Goal: Task Accomplishment & Management: Manage account settings

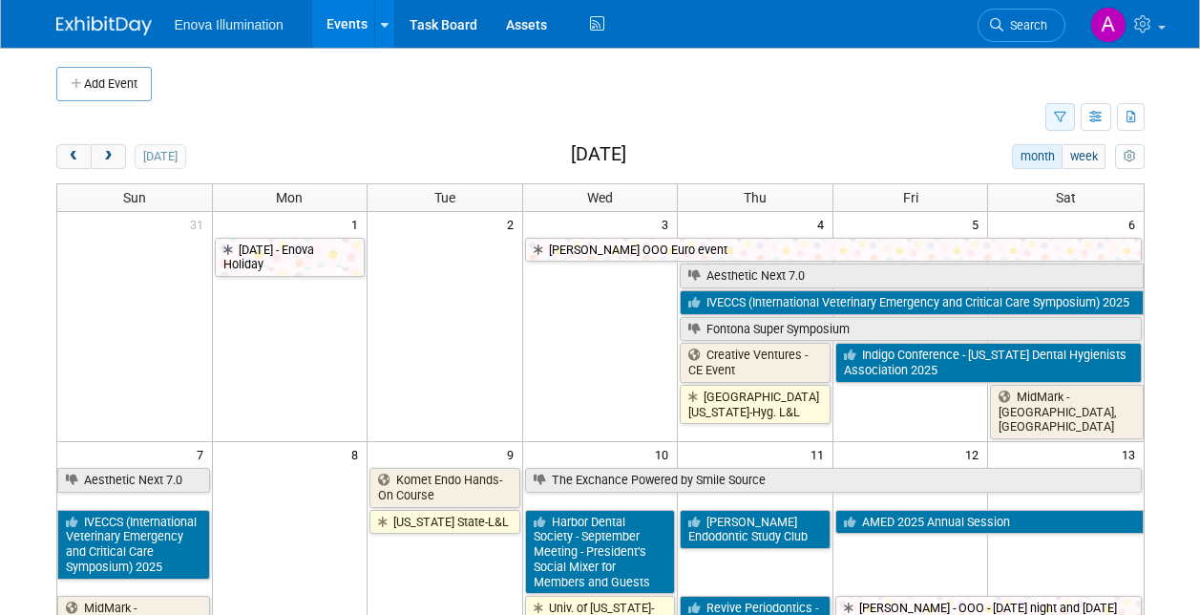
click at [1059, 119] on icon "button" at bounding box center [1060, 118] width 12 height 12
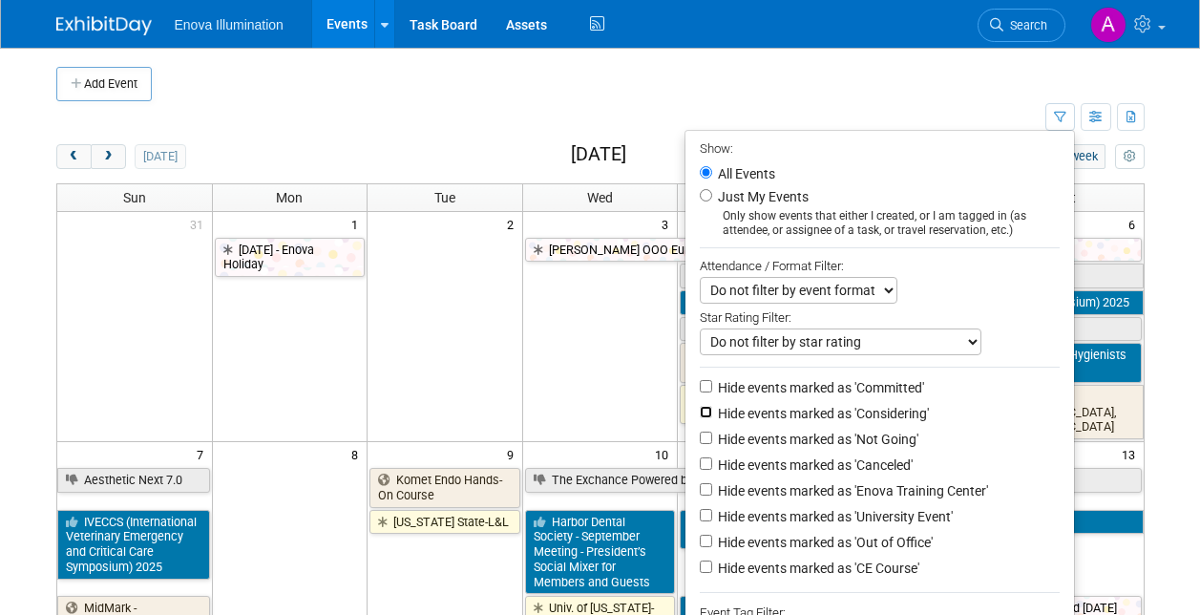
click at [700, 416] on input "Hide events marked as 'Considering'" at bounding box center [706, 412] width 12 height 12
checkbox input "true"
click at [700, 441] on input "Hide events marked as 'Not Going'" at bounding box center [706, 438] width 12 height 12
checkbox input "true"
click at [700, 467] on input "Hide events marked as 'Canceled'" at bounding box center [706, 463] width 12 height 12
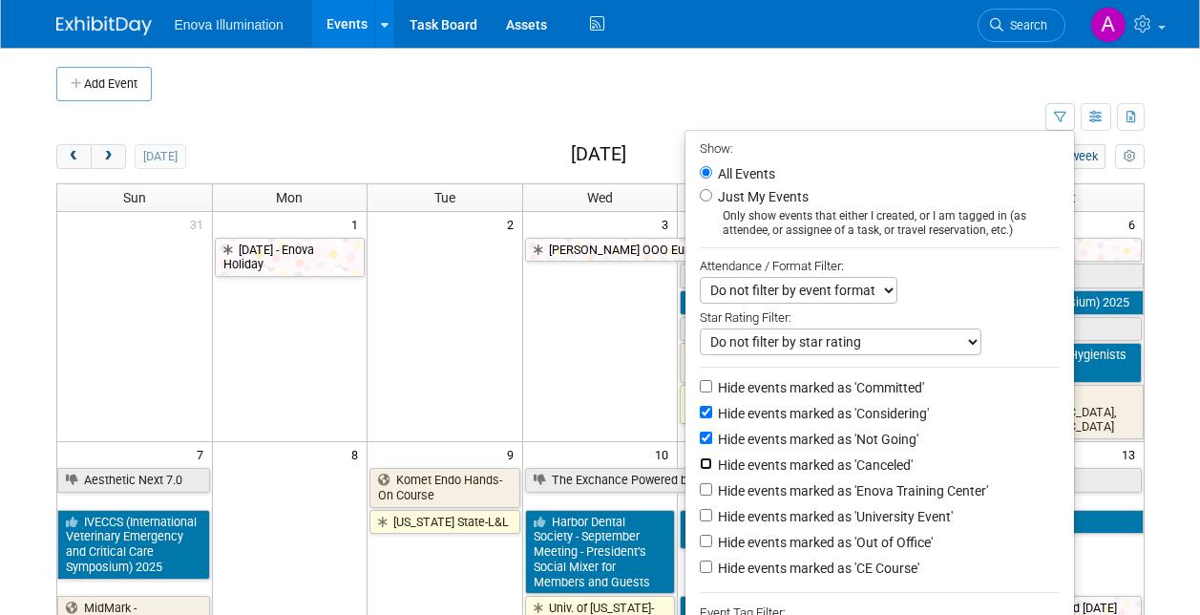
checkbox input "true"
click at [700, 547] on input "Hide events marked as 'Out of Office'" at bounding box center [706, 541] width 12 height 12
checkbox input "true"
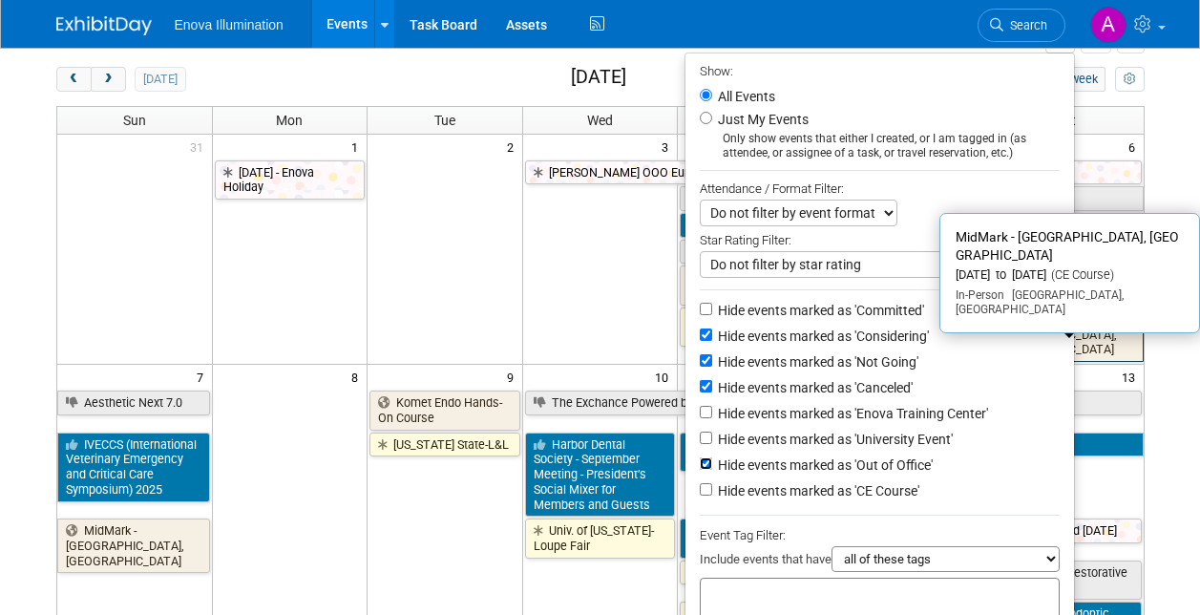
scroll to position [191, 0]
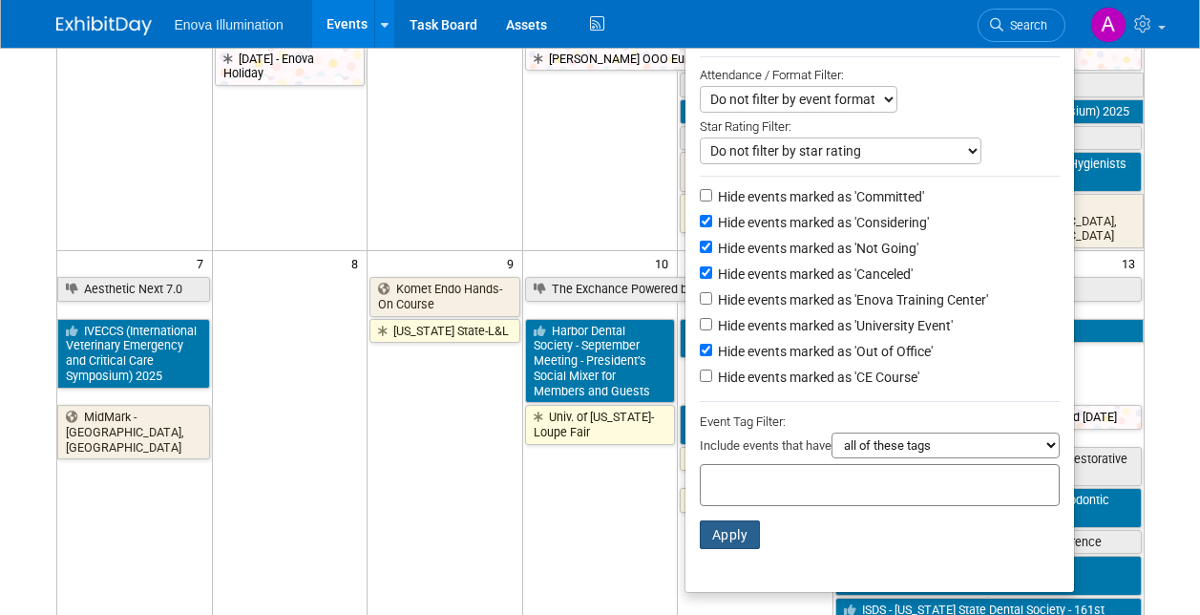
click at [713, 544] on button "Apply" at bounding box center [730, 534] width 61 height 29
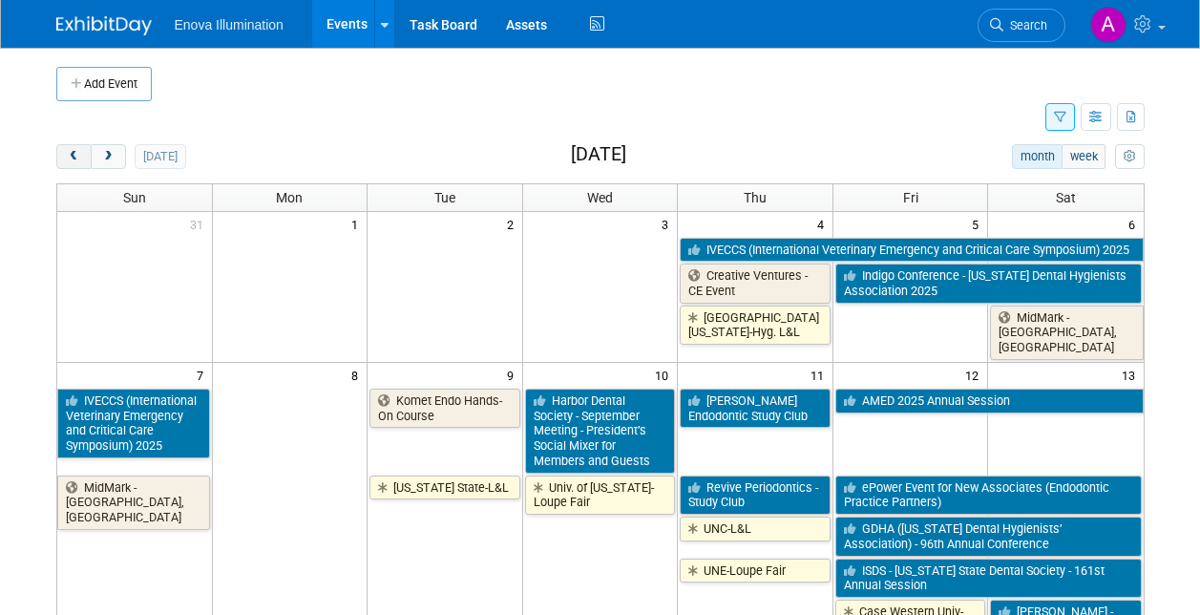
click at [74, 158] on span "prev" at bounding box center [74, 157] width 14 height 12
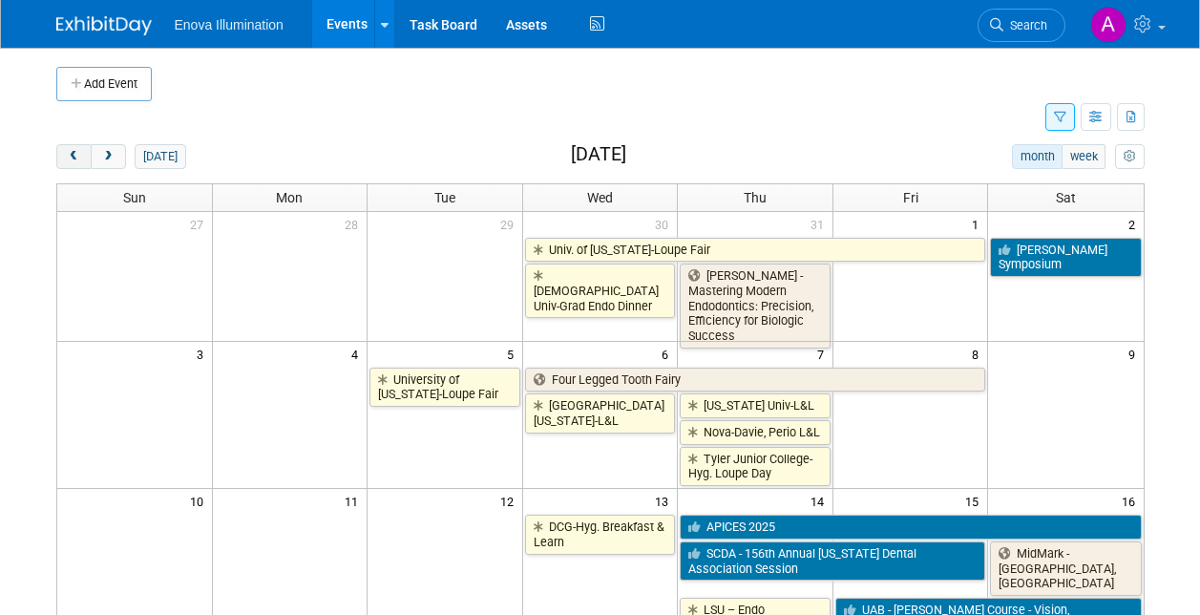
click at [74, 158] on span "prev" at bounding box center [74, 157] width 14 height 12
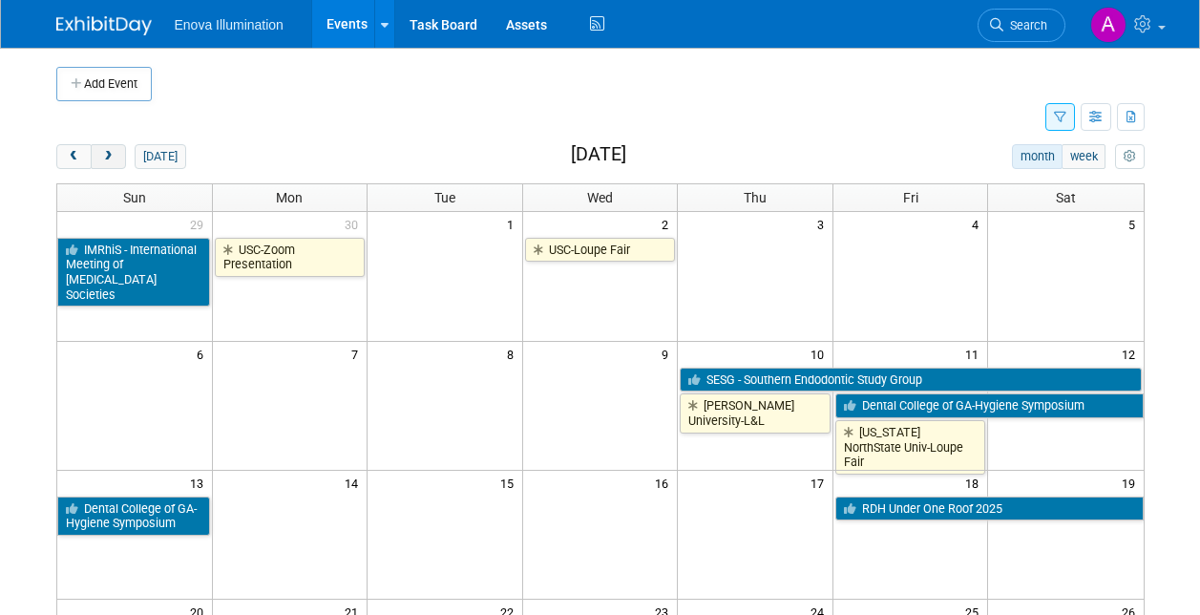
click at [109, 157] on span "next" at bounding box center [108, 157] width 14 height 12
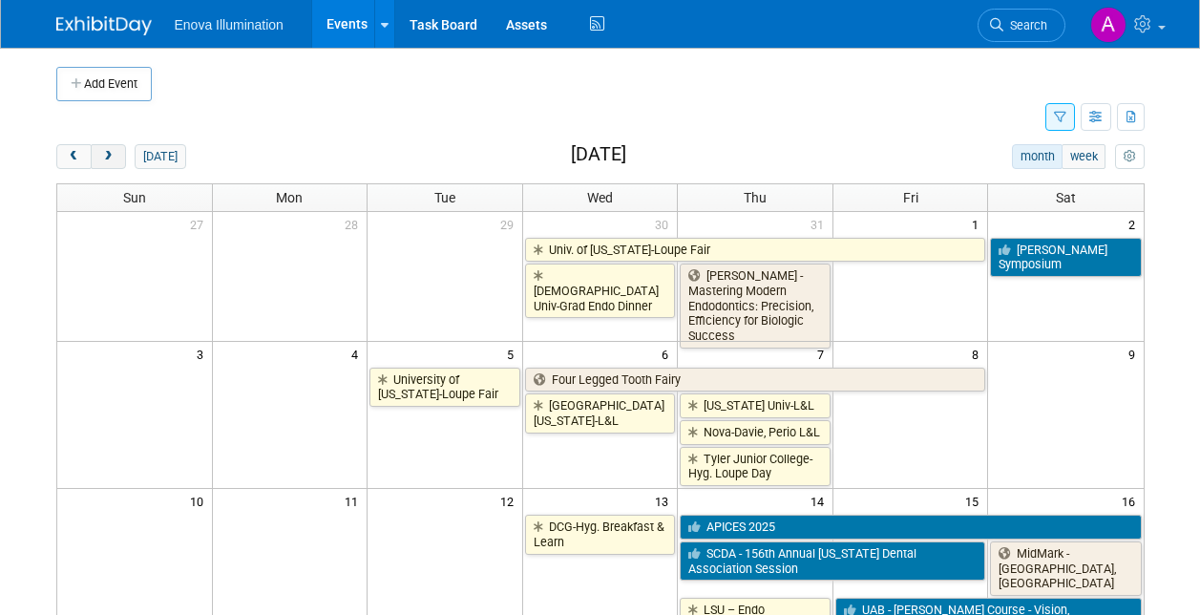
click at [110, 155] on span "next" at bounding box center [108, 157] width 14 height 12
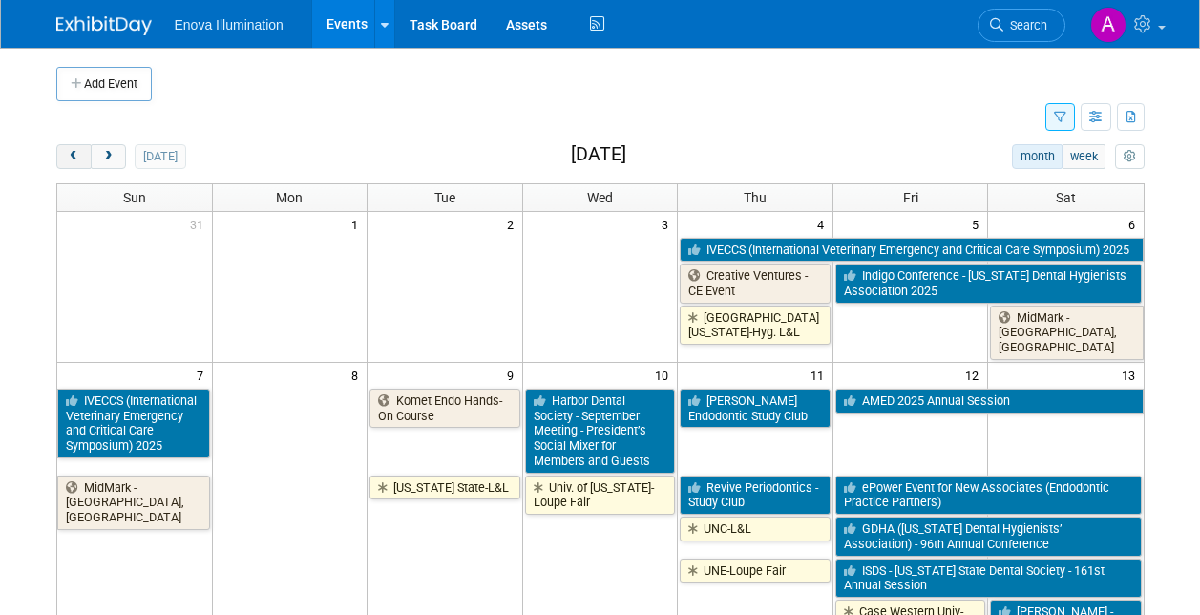
click at [72, 158] on span "prev" at bounding box center [74, 157] width 14 height 12
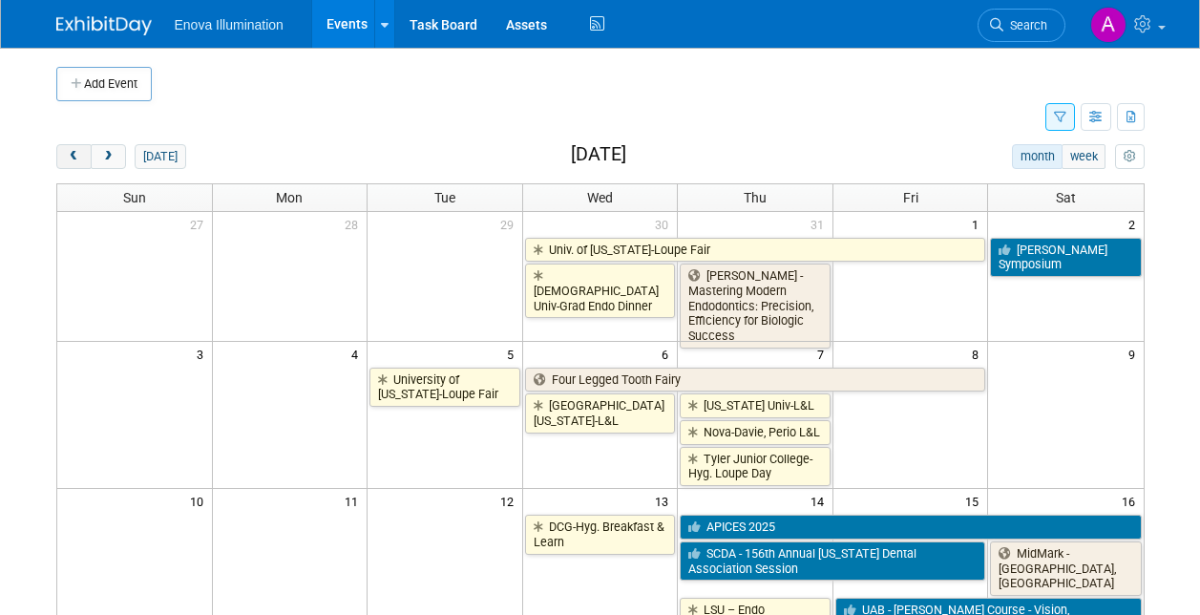
click at [72, 158] on span "prev" at bounding box center [74, 157] width 14 height 12
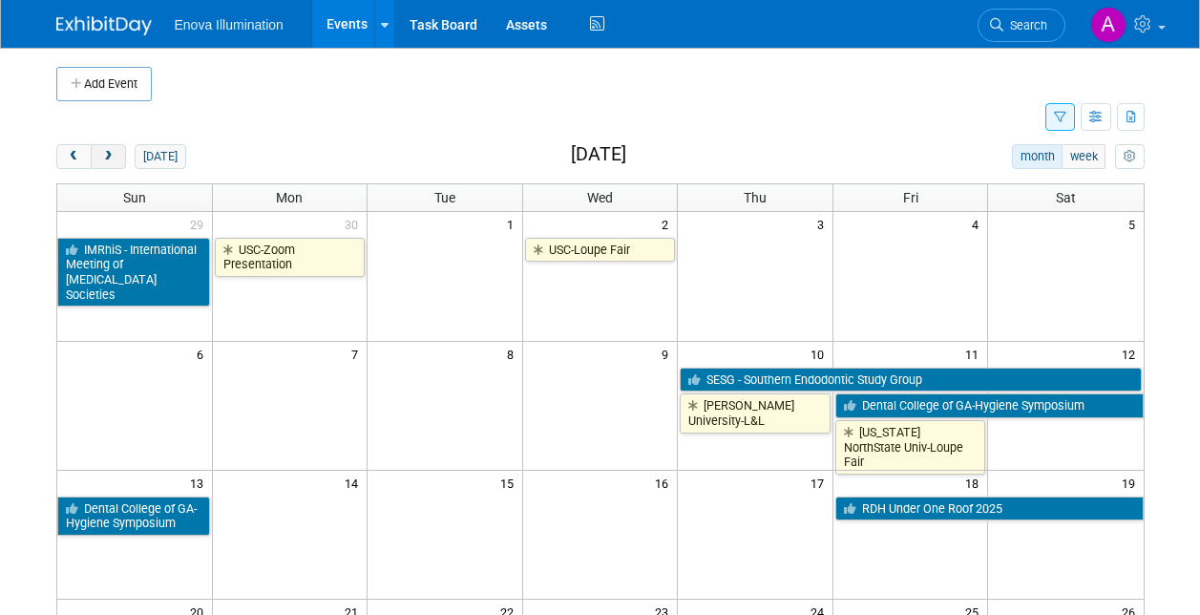
click at [110, 161] on span "next" at bounding box center [108, 157] width 14 height 12
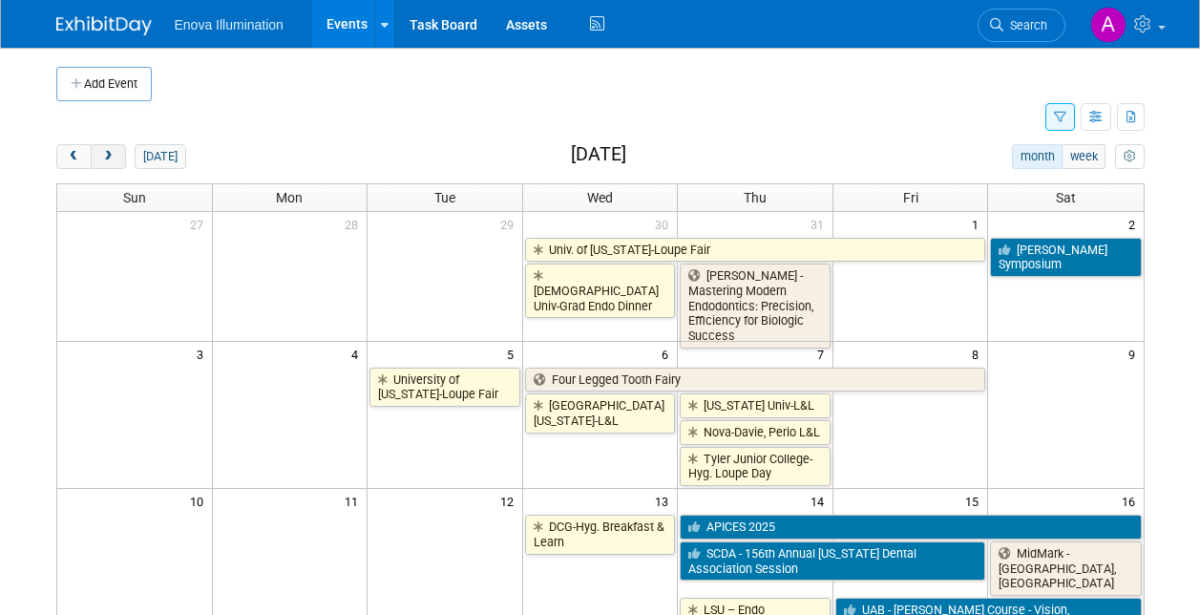
click at [102, 159] on span "next" at bounding box center [108, 157] width 14 height 12
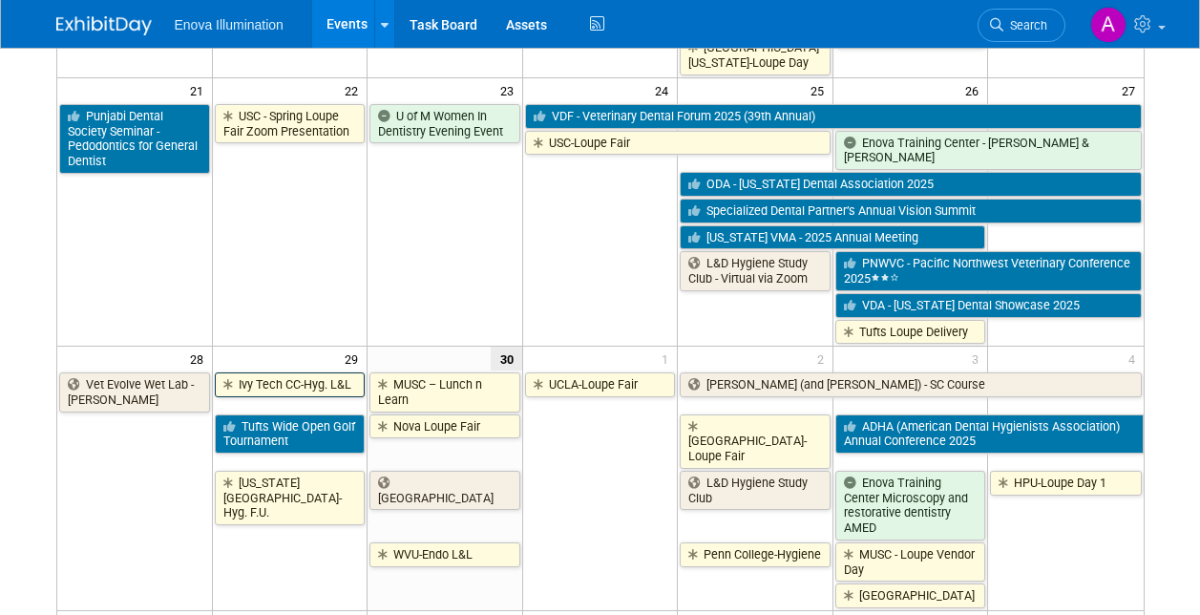
scroll to position [955, 0]
